Goal: Information Seeking & Learning: Learn about a topic

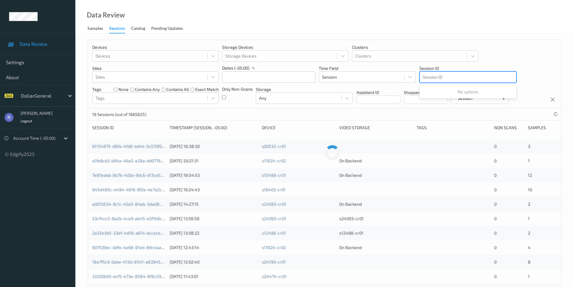
click at [430, 78] on div at bounding box center [468, 76] width 90 height 7
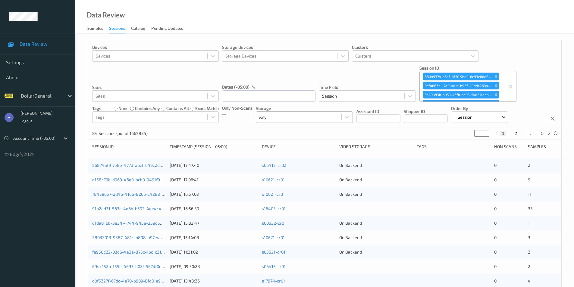
click at [267, 116] on div at bounding box center [298, 117] width 79 height 7
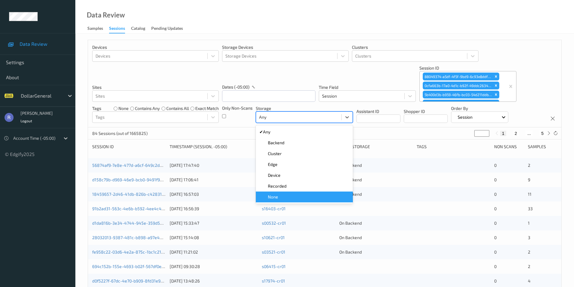
click at [279, 195] on div "None" at bounding box center [304, 197] width 90 height 6
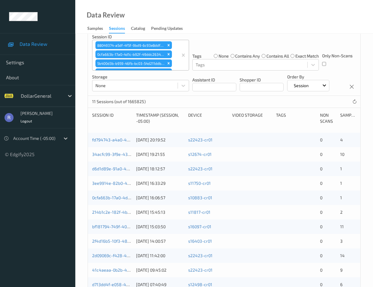
click at [193, 96] on div "Devices Devices Storage Devices Storage Devices Clusters Clusters Sites Sites d…" at bounding box center [224, 31] width 273 height 129
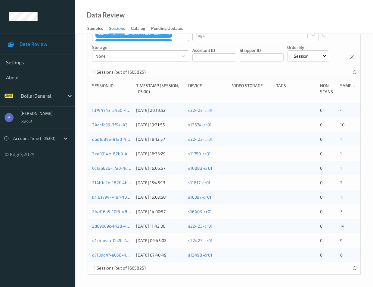
scroll to position [115, 0]
click at [119, 255] on link "d713dd4f-e058-46b5-b8ec-166b8e7f6eef" at bounding box center [132, 254] width 81 height 5
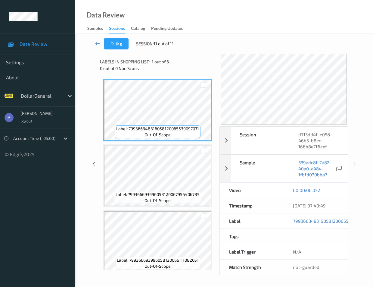
scroll to position [30, 0]
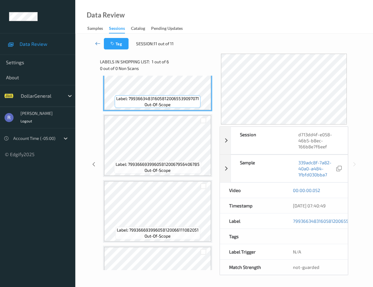
click at [97, 43] on icon at bounding box center [97, 43] width 5 height 6
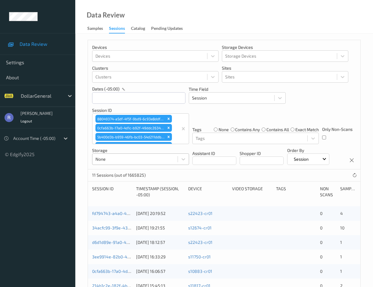
click at [121, 159] on div at bounding box center [134, 158] width 79 height 7
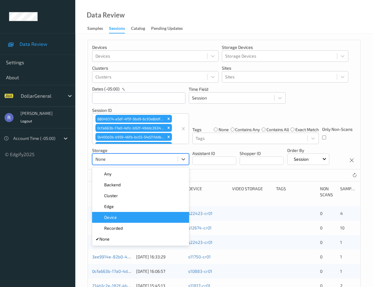
click at [126, 217] on div "Device" at bounding box center [141, 217] width 90 height 6
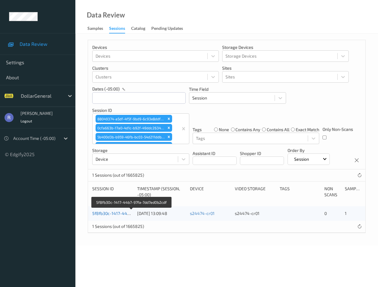
click at [104, 215] on link "5f8fb30c-1417-44b7-97fa-7dd7ed0b2cdf" at bounding box center [131, 213] width 78 height 5
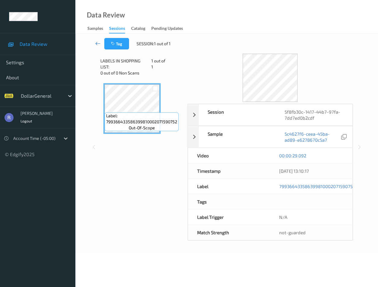
click at [98, 42] on icon at bounding box center [97, 43] width 5 height 6
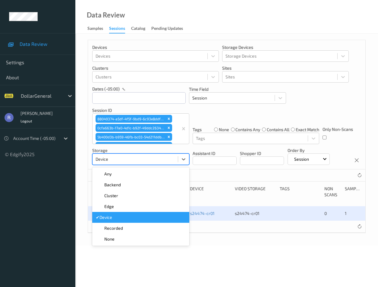
click at [99, 159] on div at bounding box center [134, 158] width 79 height 7
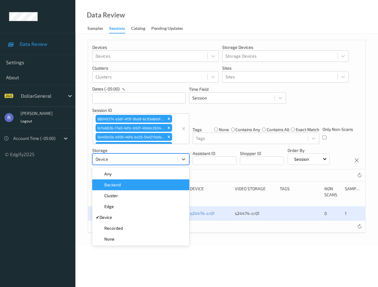
click at [129, 185] on div "Backend" at bounding box center [141, 185] width 90 height 6
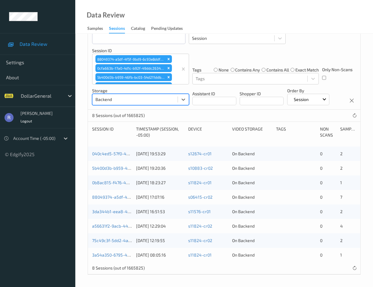
scroll to position [72, 0]
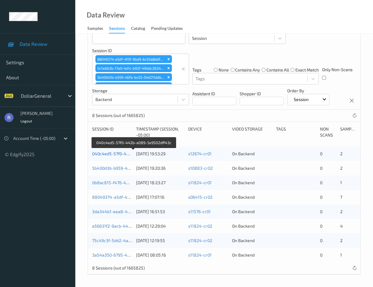
click at [112, 155] on link "040c4ed5-57f0-442b-a089-5e9502dff43c" at bounding box center [133, 153] width 83 height 5
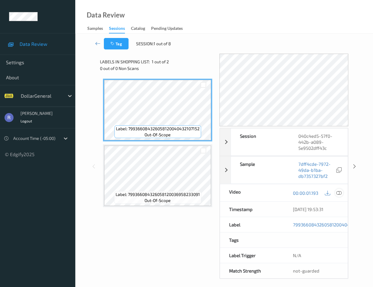
click at [338, 193] on icon at bounding box center [338, 192] width 5 height 5
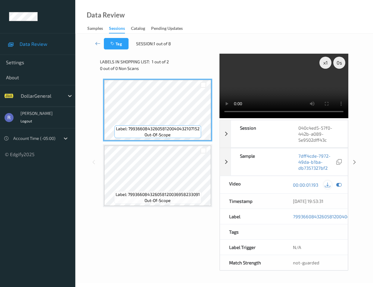
click at [327, 187] on icon at bounding box center [327, 184] width 5 height 5
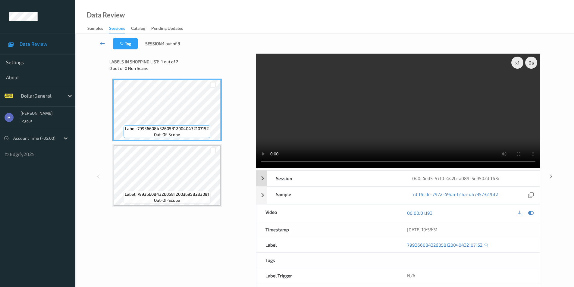
click at [263, 180] on div "Session 040c4ed5-57f0-442b-a089-5e9502dff43c" at bounding box center [398, 178] width 284 height 16
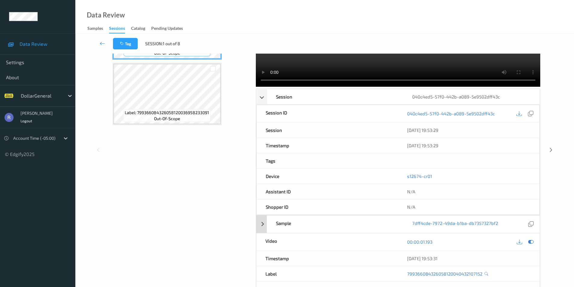
scroll to position [90, 0]
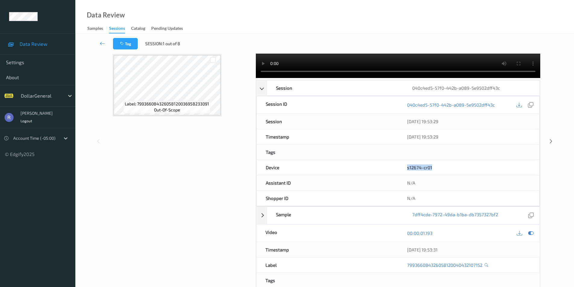
drag, startPoint x: 435, startPoint y: 167, endPoint x: 344, endPoint y: 168, distance: 91.2
click at [369, 168] on div "Device s12674-cr01" at bounding box center [397, 167] width 283 height 15
copy div "s12674-cr01"
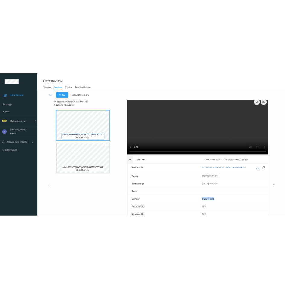
scroll to position [0, 0]
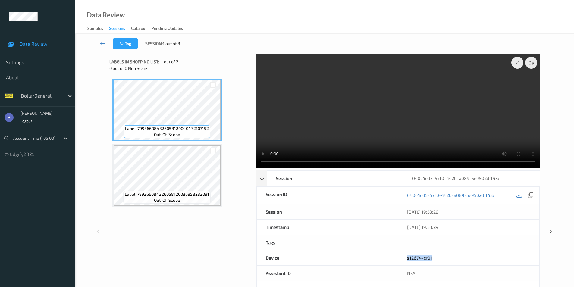
click at [402, 121] on video at bounding box center [398, 111] width 284 height 115
click at [260, 178] on div "Session 040c4ed5-57f0-442b-a089-5e9502dff43c" at bounding box center [398, 178] width 284 height 16
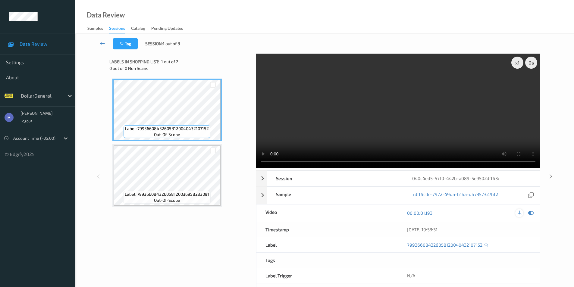
click at [520, 213] on icon at bounding box center [518, 212] width 5 height 5
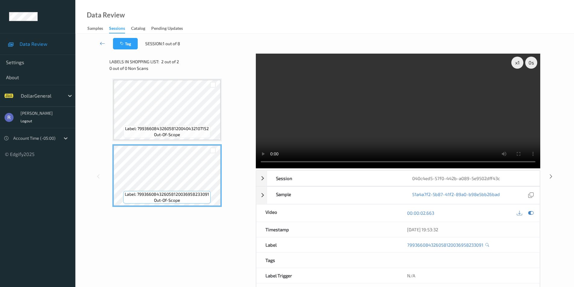
click at [310, 74] on video at bounding box center [398, 111] width 284 height 115
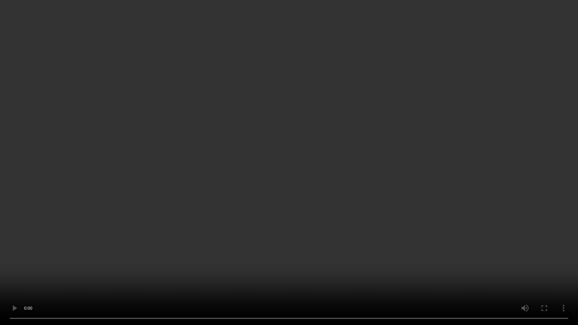
click at [312, 162] on video at bounding box center [289, 162] width 578 height 325
click at [240, 250] on video at bounding box center [289, 162] width 578 height 325
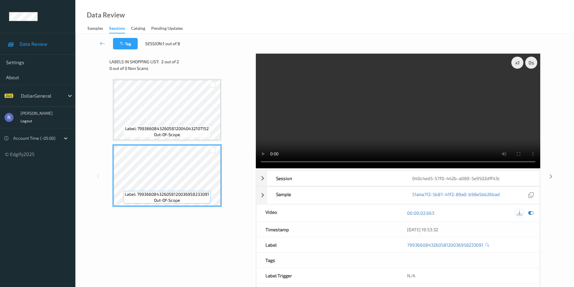
click at [518, 214] on icon at bounding box center [518, 212] width 5 height 5
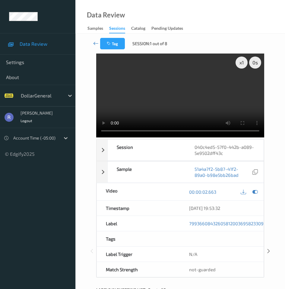
click at [95, 43] on icon at bounding box center [95, 43] width 5 height 6
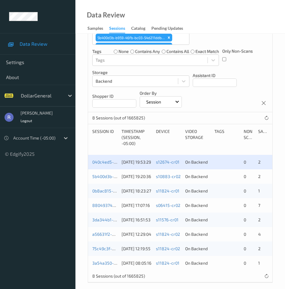
scroll to position [167, 0]
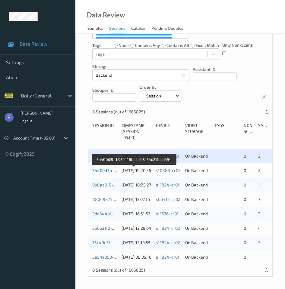
click at [99, 171] on link "5b400d3b-b959-46fb-bc03-54d211ddb454" at bounding box center [133, 170] width 83 height 5
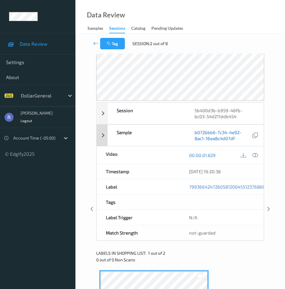
scroll to position [47, 0]
click at [243, 156] on icon at bounding box center [242, 155] width 5 height 5
click at [82, 129] on div "Tag Session: 2 out of 8 Session 5b400d3b-b959-46fb-bc03-54d211ddb454 Session ID…" at bounding box center [179, 206] width 209 height 438
click at [244, 155] on icon at bounding box center [242, 155] width 5 height 5
click at [255, 156] on icon at bounding box center [254, 155] width 5 height 5
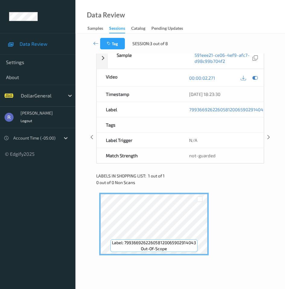
scroll to position [17, 0]
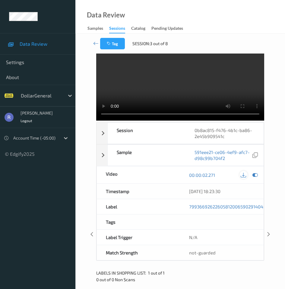
click at [242, 178] on icon at bounding box center [242, 175] width 5 height 5
click at [88, 128] on div "x 1 0 s Session 0b8ac815-f476-4b1c-ba86-2e45b909541c Session ID 0b8ac815-f476-4…" at bounding box center [180, 234] width 185 height 395
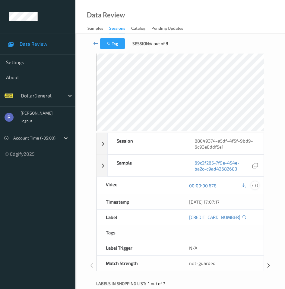
click at [254, 186] on icon at bounding box center [254, 185] width 5 height 5
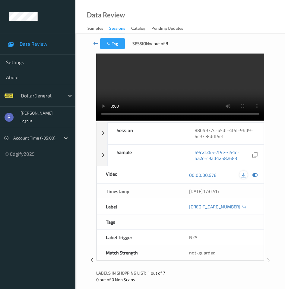
click at [243, 137] on div "88049374-a5df-4f5f-9bd9-6c93e8ddf5e1" at bounding box center [224, 133] width 78 height 21
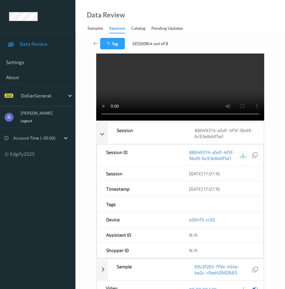
click at [241, 158] on icon at bounding box center [242, 155] width 5 height 5
click at [99, 144] on div "Session 88049374-a5df-4f5f-9bd9-6c93e8ddf5e1" at bounding box center [179, 134] width 167 height 22
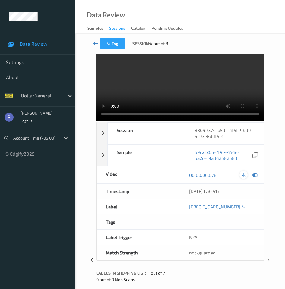
click at [242, 178] on icon at bounding box center [242, 175] width 5 height 5
click at [84, 139] on div "Tag Session: 4 out of 8 x 1 0 s Session 88049374-a5df-4f5f-9bd9-6c93e8ddf5e1 Se…" at bounding box center [179, 257] width 209 height 480
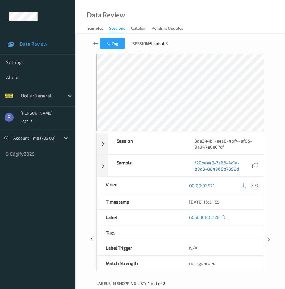
click at [255, 187] on icon at bounding box center [254, 185] width 5 height 5
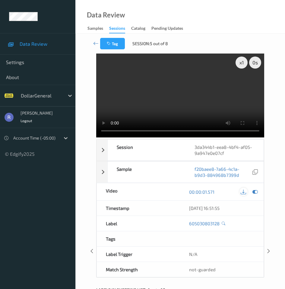
click at [243, 195] on icon at bounding box center [242, 191] width 5 height 5
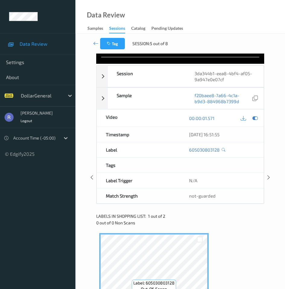
scroll to position [2, 0]
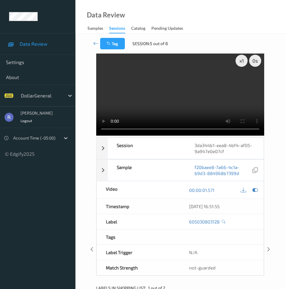
click at [85, 132] on div "Tag Session: 5 out of 8 x 1 0 s Session 3da344b1-eea8-4bf4-af05-9a947e0e07cf Se…" at bounding box center [179, 246] width 209 height 428
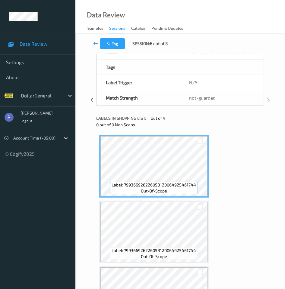
click at [91, 177] on div "Session a56631f2-9acb-4489-8a72-66938bb87acd Session ID a56631f2-9acb-4489-8a72…" at bounding box center [180, 100] width 185 height 458
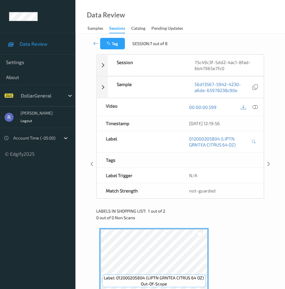
scroll to position [32, 0]
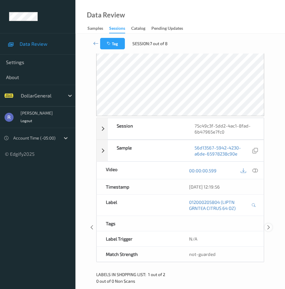
click at [268, 228] on icon at bounding box center [268, 227] width 5 height 5
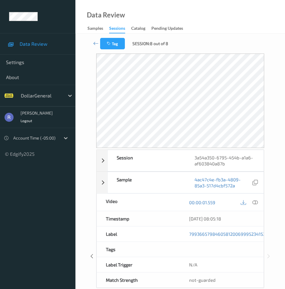
click at [272, 193] on div "Tag Session: 8 out of 8 Session 3a54a350-6795-454b-a1a6-af603840a87b Session ID…" at bounding box center [179, 253] width 209 height 438
click at [94, 43] on icon at bounding box center [95, 43] width 5 height 6
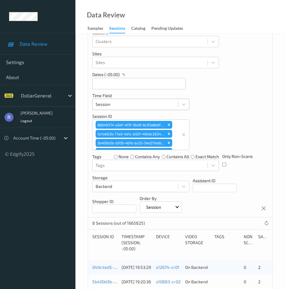
scroll to position [90, 0]
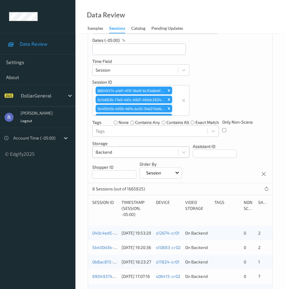
click at [130, 154] on div at bounding box center [134, 152] width 79 height 7
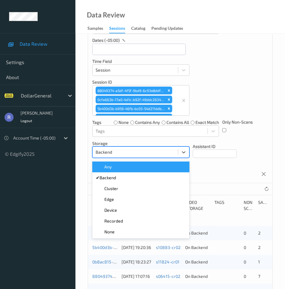
click at [117, 167] on div "Any" at bounding box center [141, 167] width 90 height 6
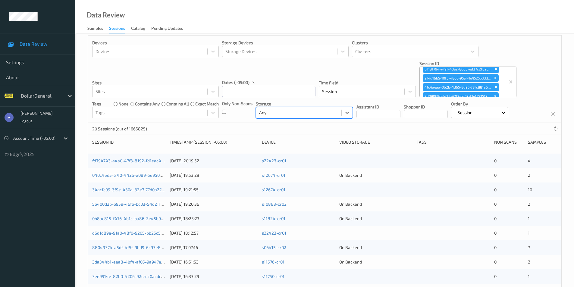
scroll to position [151, 0]
click at [494, 84] on icon "Remove fd794743-a4a0-47f3-8192-fd1eac4cbc30" at bounding box center [496, 84] width 4 height 4
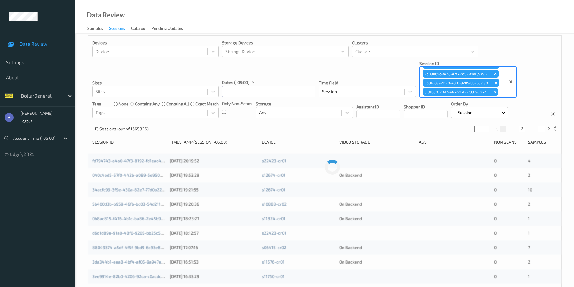
scroll to position [151, 0]
click at [494, 91] on icon "Remove 5f8fb30c-1417-44b7-97fa-7dd7ed0b2cdf" at bounding box center [495, 92] width 2 height 2
click at [496, 82] on icon "Remove 2d09069c-f428-47f7-bc52-f1e155351205" at bounding box center [495, 83] width 2 height 2
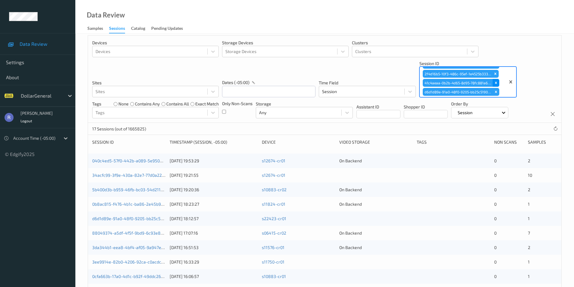
click at [495, 82] on icon "Remove 41c4aeaa-0b2b-4d65-8d95-78fc881a6e24" at bounding box center [495, 83] width 2 height 2
click at [495, 81] on icon "Remove 2f4d16b5-10f3-486c-95ef-1e4525b33357" at bounding box center [495, 83] width 4 height 4
click at [494, 81] on icon "Remove bf181794-749f-40e2-8063-ed37c2fb2cdc" at bounding box center [496, 83] width 4 height 4
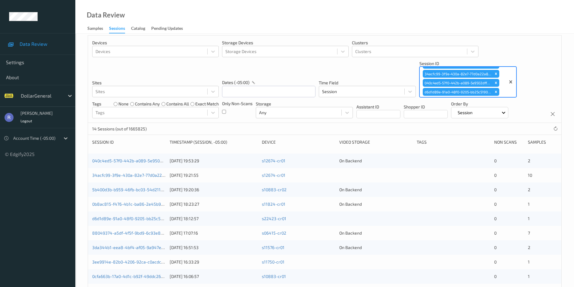
click at [494, 81] on icon "Remove 040c4ed5-57f0-442b-a089-5e9502dff43c" at bounding box center [496, 83] width 4 height 4
click at [494, 81] on icon "Remove 34acfc99-3f9e-430a-82e7-77d0a22a80d6" at bounding box center [496, 83] width 4 height 4
click at [494, 81] on icon "Remove d713dd4f-e058-46b5-b8ec-166b8e7f6eef" at bounding box center [496, 83] width 4 height 4
click at [494, 81] on icon "Remove a56631f2-9acb-4489-8a72-66938bb87acd" at bounding box center [496, 83] width 4 height 4
click at [494, 81] on icon "Remove 75c49c3f-5dd2-4ac1-8fad-6b47965e7fc0" at bounding box center [496, 83] width 4 height 4
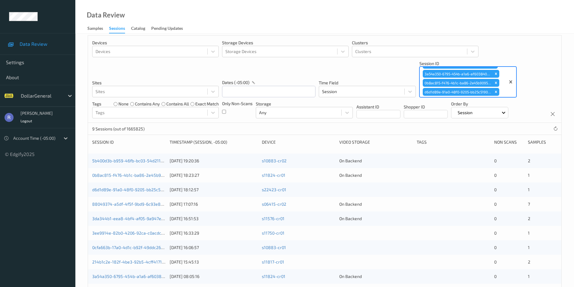
click at [494, 81] on icon "Remove 0b8ac815-f476-4b1c-ba86-2e45b909541c" at bounding box center [496, 83] width 4 height 4
click at [494, 81] on icon "Remove 3a54a350-6795-454b-a1a6-af603840a87b" at bounding box center [496, 83] width 4 height 4
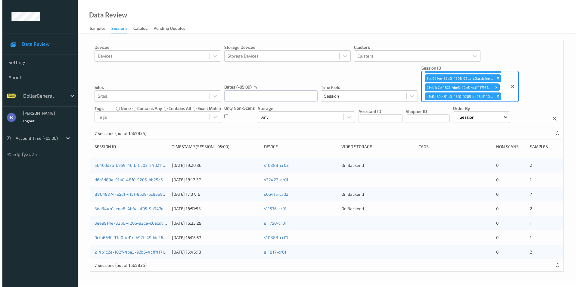
scroll to position [0, 0]
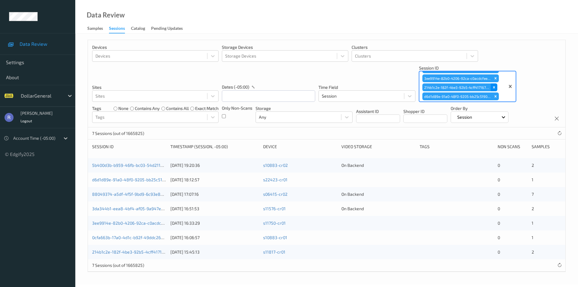
click at [494, 85] on icon "Remove 214b1c2e-182f-4be3-92b5-4cff41716724" at bounding box center [494, 87] width 4 height 4
click at [494, 85] on icon "Remove 3ee9914e-82b0-4206-92ca-c0acdcfeea7b" at bounding box center [496, 87] width 4 height 4
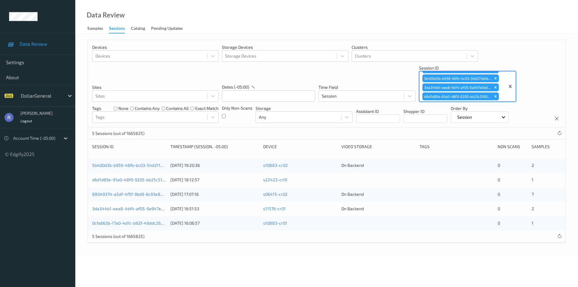
click at [494, 85] on icon "Remove 3da344b1-eea8-4bf4-af05-9a947e0e07cf" at bounding box center [496, 87] width 4 height 4
click at [494, 85] on icon "Remove 5b400d3b-b959-46fb-bc03-54d211ddb454" at bounding box center [496, 87] width 4 height 4
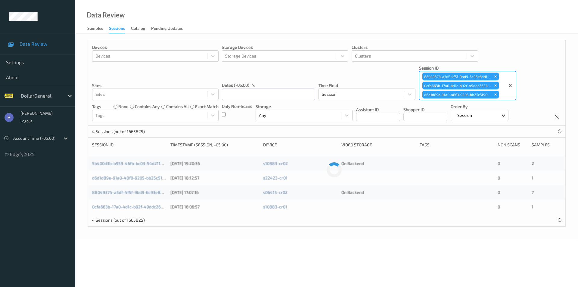
scroll to position [7, 0]
click at [494, 83] on icon "Remove 0cfa663b-17a0-4d1c-b92f-49ddc2634d7f" at bounding box center [496, 85] width 4 height 4
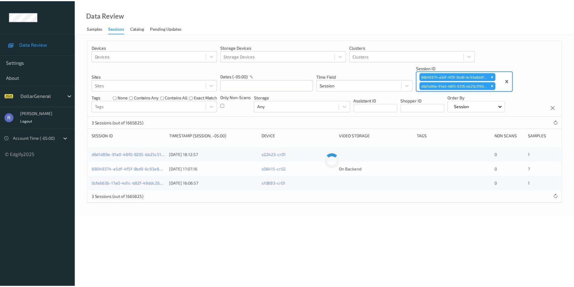
scroll to position [0, 0]
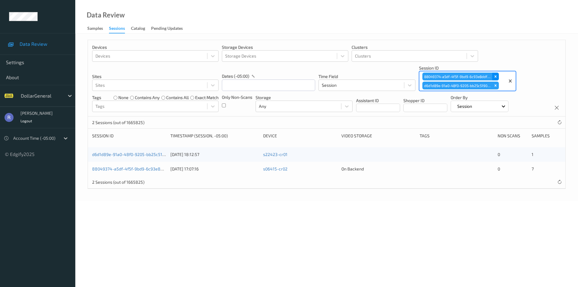
click at [495, 75] on icon "Remove 88049374-a5df-4f5f-9bd9-6c93e8ddf5e1" at bounding box center [496, 76] width 4 height 4
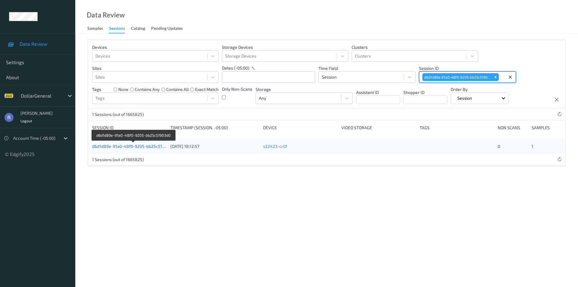
click at [119, 146] on link "d6d1d89e-91a0-48f0-9205-bb25c51903d0" at bounding box center [133, 146] width 82 height 5
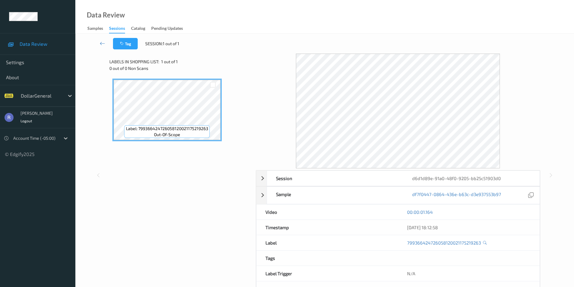
click at [525, 213] on div "00:00:01.164" at bounding box center [468, 212] width 123 height 6
click at [102, 45] on icon at bounding box center [102, 43] width 5 height 6
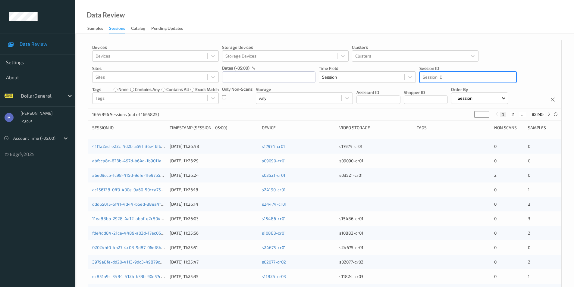
click at [439, 76] on div at bounding box center [468, 76] width 90 height 7
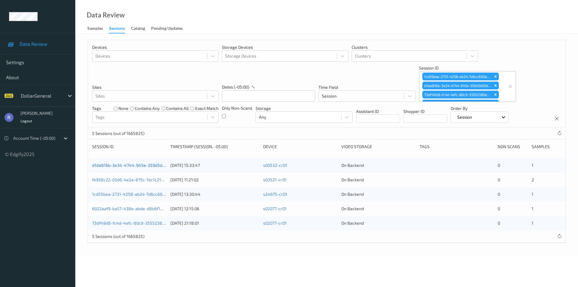
click at [108, 166] on link "d1da816b-3e34-4744-945e-359d5d09d6d9" at bounding box center [134, 165] width 85 height 5
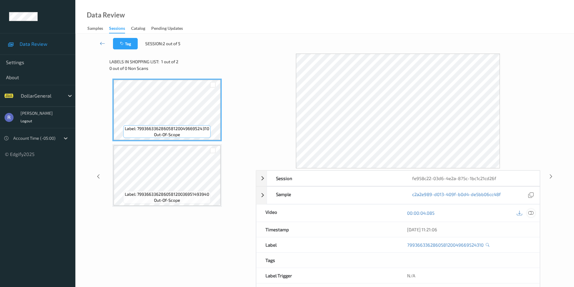
click at [532, 210] on div at bounding box center [531, 213] width 8 height 8
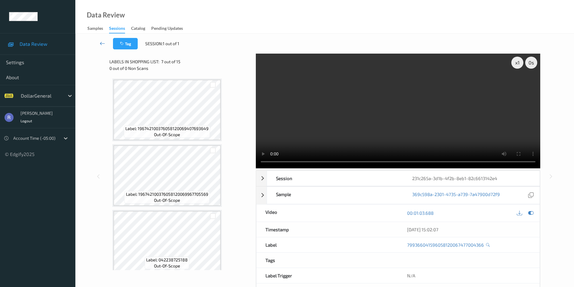
scroll to position [331, 0]
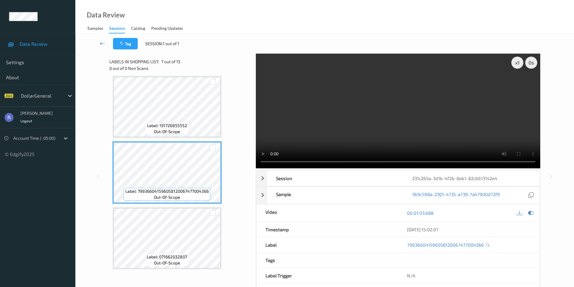
click at [103, 42] on icon at bounding box center [102, 43] width 5 height 6
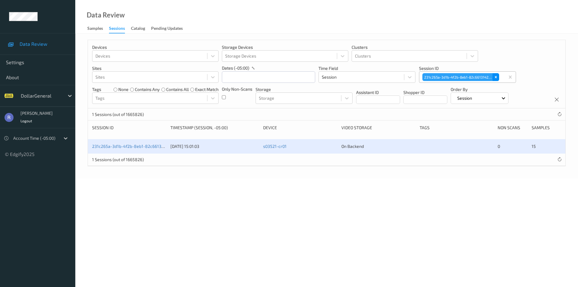
click at [496, 77] on icon "Remove 231c265a-3d1b-4f2b-8eb1-82c6613142e4" at bounding box center [496, 77] width 2 height 2
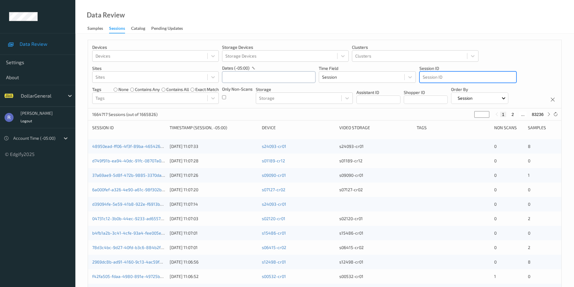
click at [226, 73] on input "text" at bounding box center [268, 76] width 93 height 11
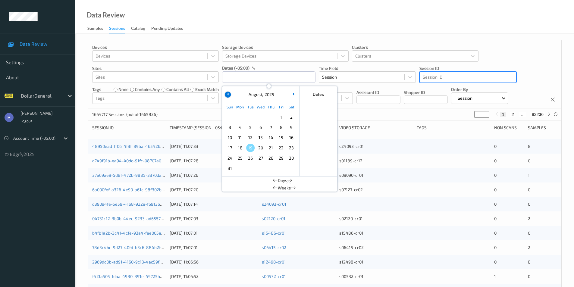
click at [230, 95] on button "button" at bounding box center [228, 95] width 6 height 6
click at [249, 149] on span "22" at bounding box center [250, 148] width 8 height 8
type input "22/07/2025 00:00 -> 22/07/2025 23:59"
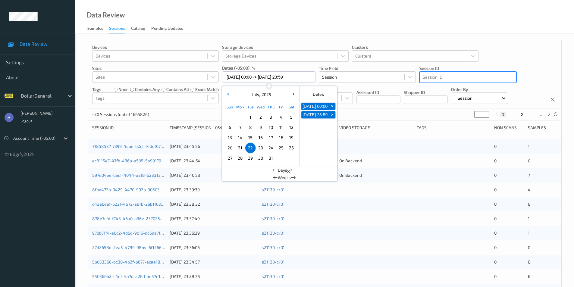
click at [187, 122] on div "Devices Devices Storage Devices Storage Devices Clusters Clusters Sites Sites d…" at bounding box center [325, 240] width 474 height 401
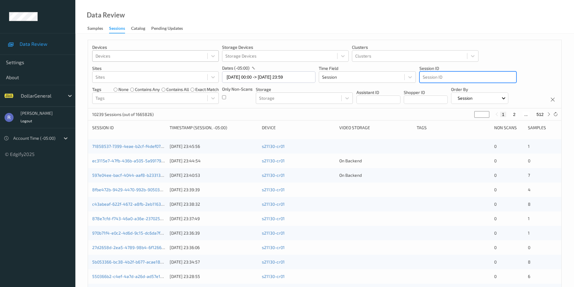
click at [136, 57] on div at bounding box center [149, 55] width 109 height 7
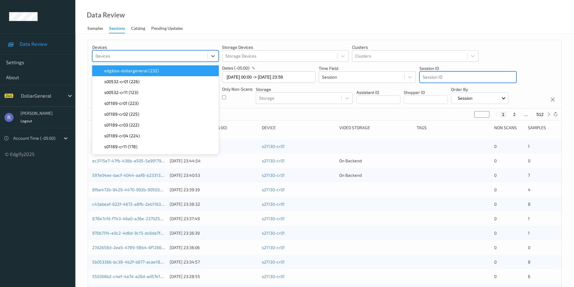
paste input "s12674-cr01"
type input "s12674-cr01"
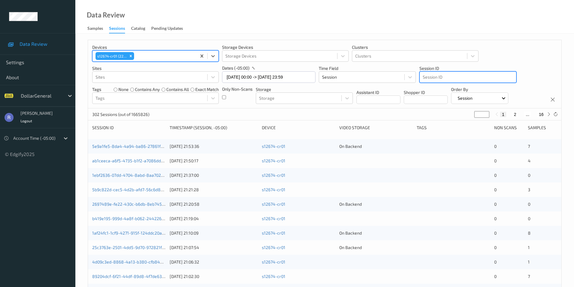
type input "*"
click at [486, 114] on input "*" at bounding box center [481, 114] width 15 height 7
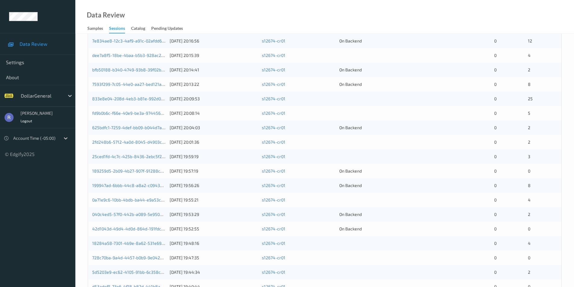
scroll to position [151, 0]
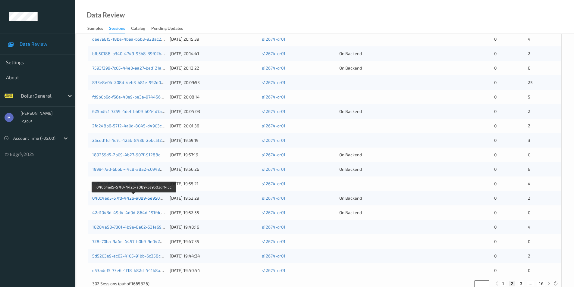
click at [143, 197] on link "040c4ed5-57f0-442b-a089-5e9502dff43c" at bounding box center [133, 197] width 83 height 5
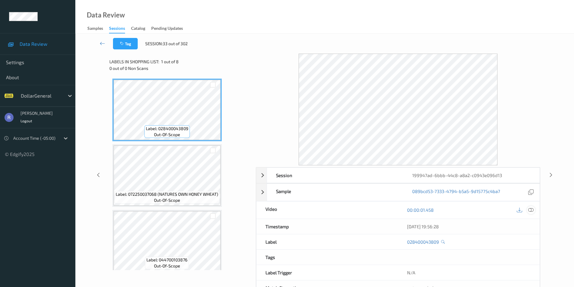
click at [531, 208] on icon at bounding box center [530, 209] width 5 height 5
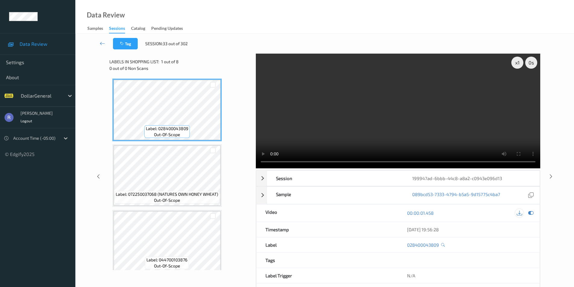
click at [519, 212] on icon at bounding box center [518, 212] width 5 height 5
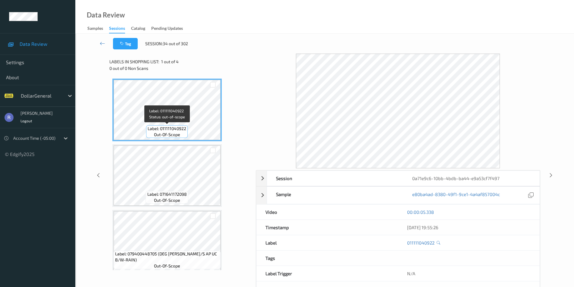
click at [168, 134] on span "out-of-scope" at bounding box center [167, 135] width 26 height 6
